Goal: Navigation & Orientation: Find specific page/section

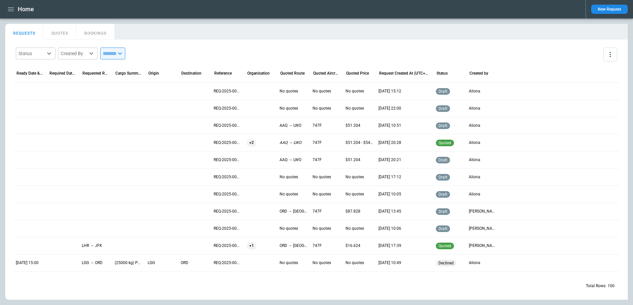
click at [15, 8] on icon "button" at bounding box center [11, 9] width 8 height 8
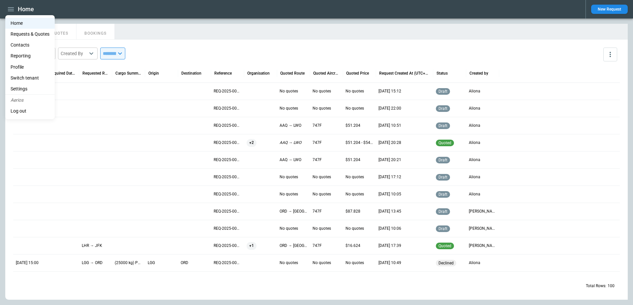
click at [25, 77] on li "Switch tenant" at bounding box center [29, 78] width 49 height 11
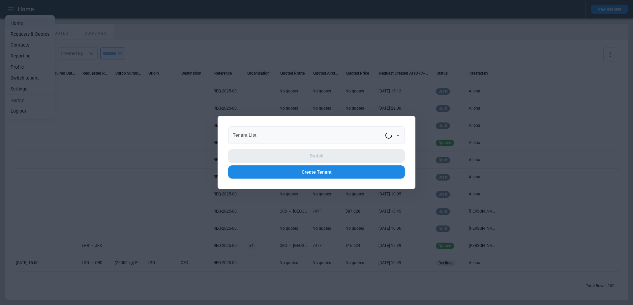
click at [268, 130] on input "Tenant List" at bounding box center [308, 135] width 154 height 12
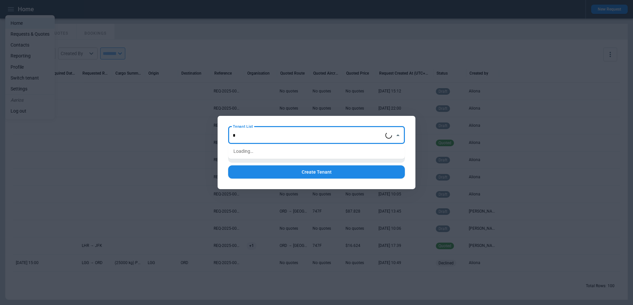
type input "**"
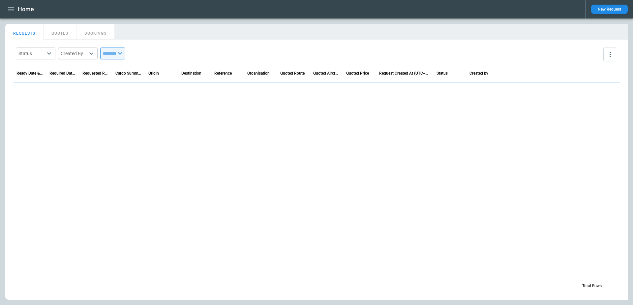
click at [12, 8] on icon "button" at bounding box center [11, 9] width 6 height 4
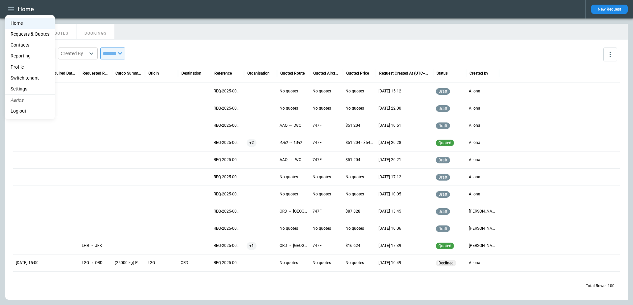
click at [27, 77] on li "Switch tenant" at bounding box center [29, 78] width 49 height 11
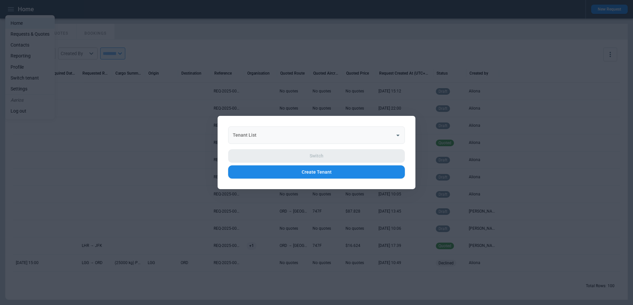
click at [295, 139] on input "Tenant List" at bounding box center [311, 135] width 161 height 12
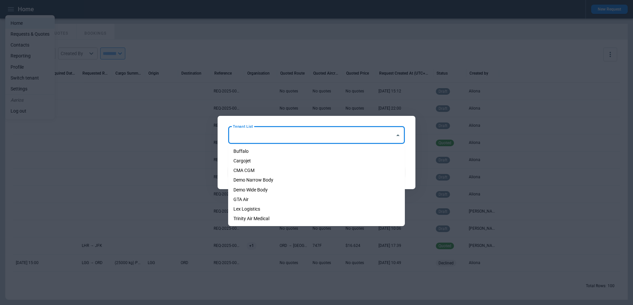
click at [285, 198] on li "GTA Air" at bounding box center [316, 200] width 177 height 10
type input "*******"
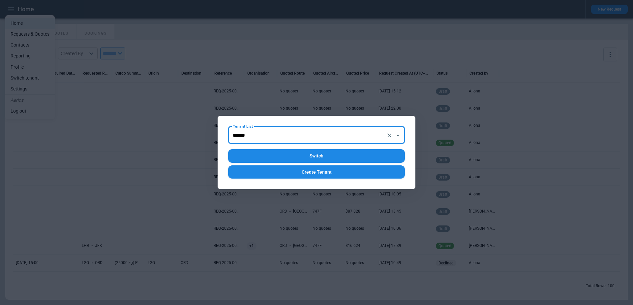
click at [305, 156] on button "Switch" at bounding box center [316, 156] width 177 height 14
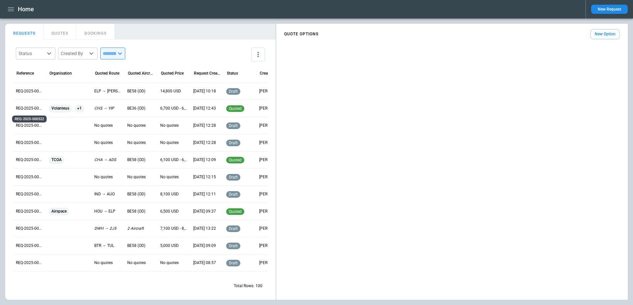
click at [22, 108] on p "REQ-2025-000322" at bounding box center [30, 108] width 28 height 6
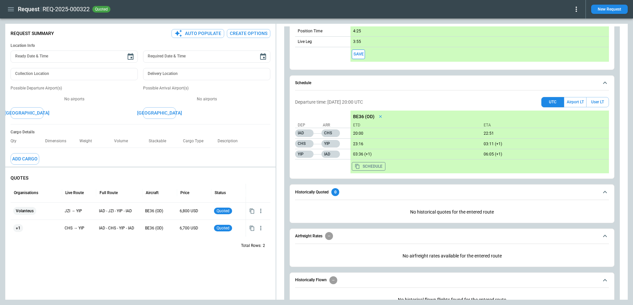
scroll to position [995, 0]
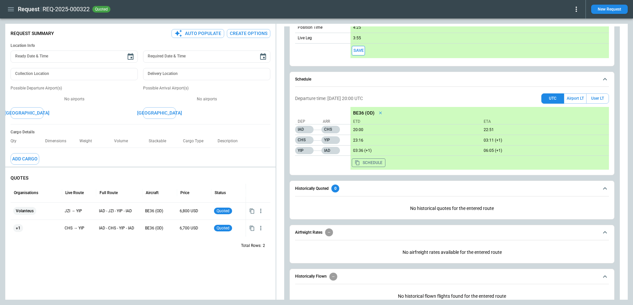
click at [10, 10] on icon "button" at bounding box center [11, 9] width 8 height 8
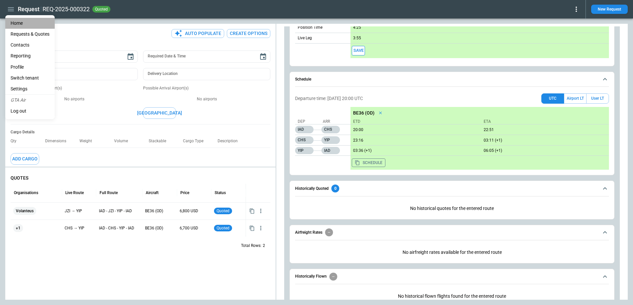
click at [14, 20] on li "Home" at bounding box center [29, 23] width 49 height 11
